Goal: Find specific page/section: Find specific page/section

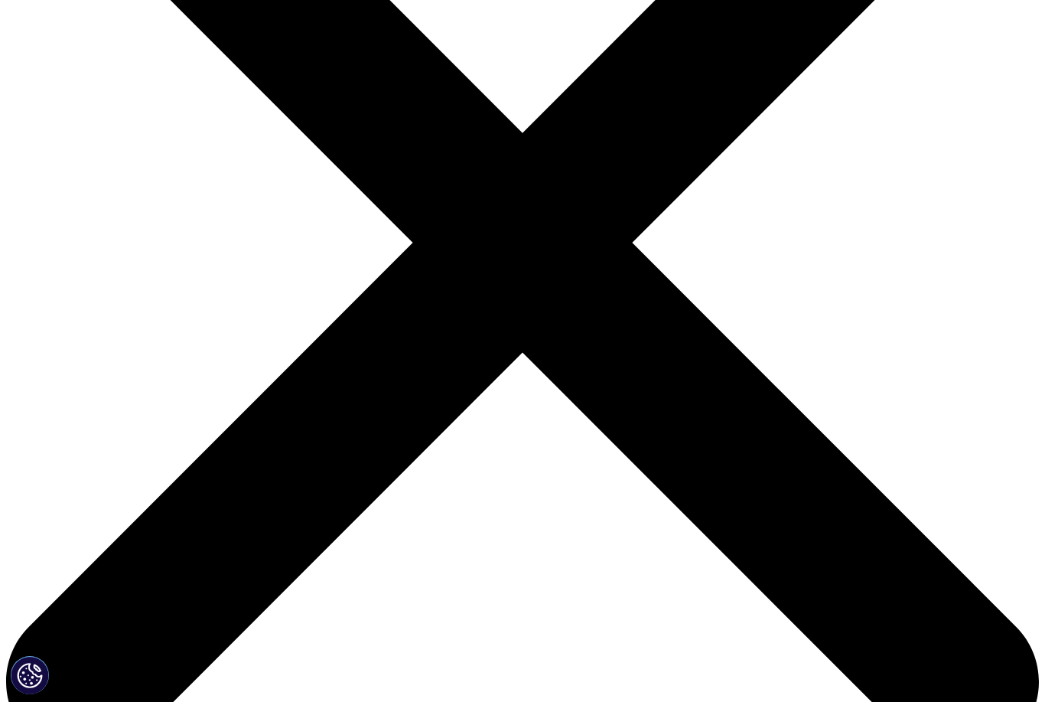
scroll to position [295, 0]
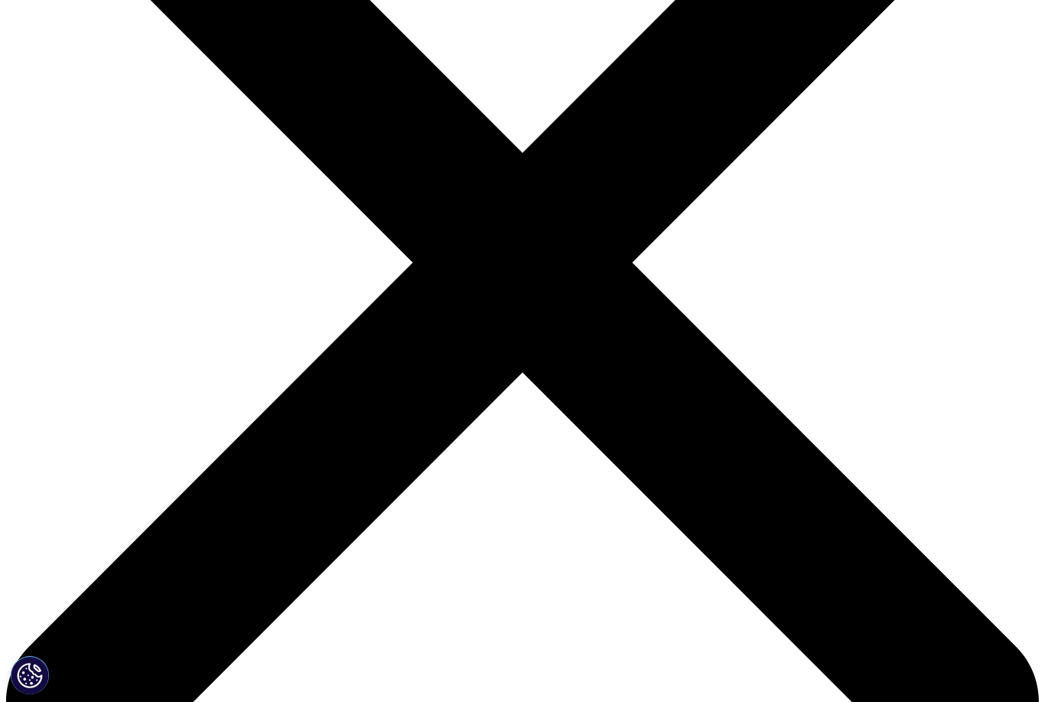
scroll to position [276, 0]
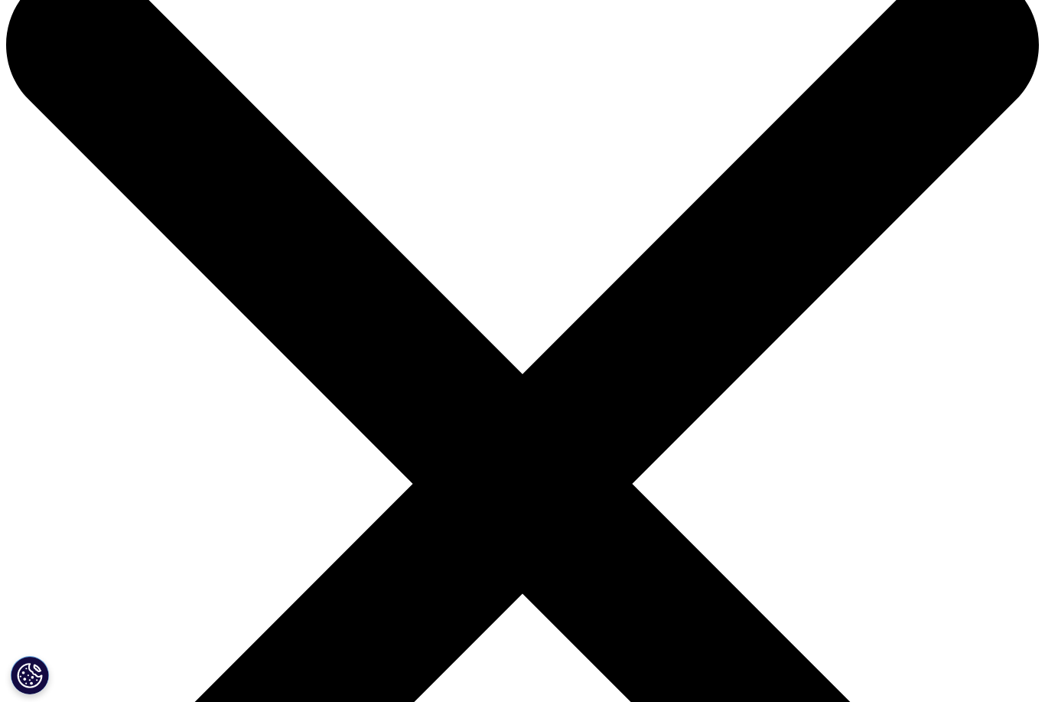
scroll to position [51, 0]
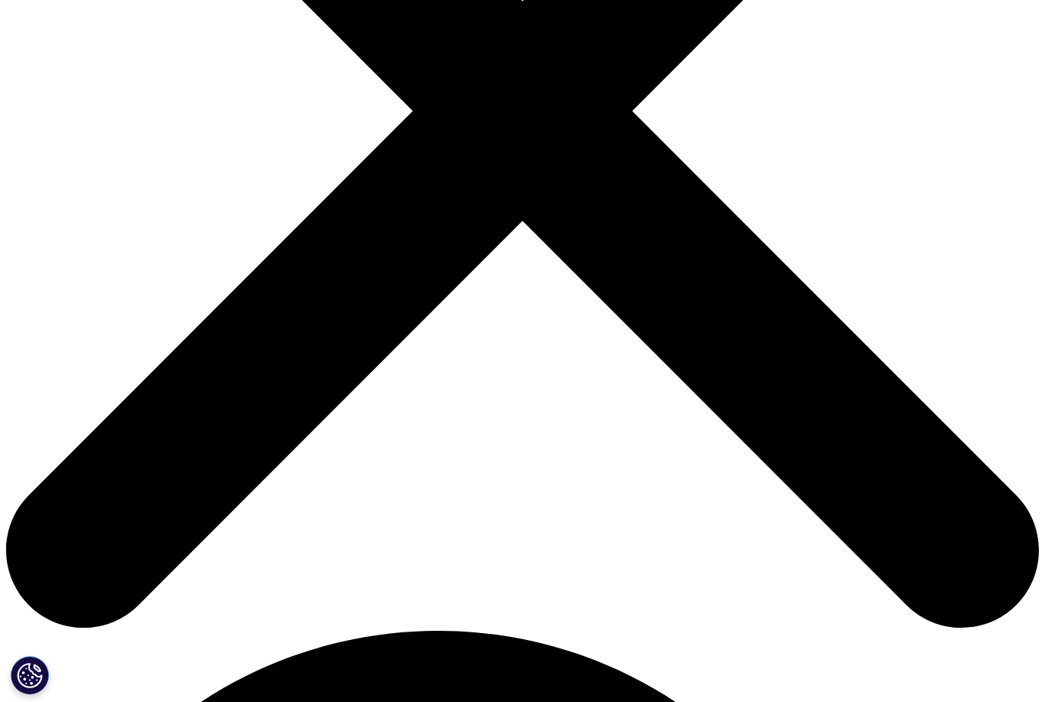
scroll to position [431, 0]
